Goal: Task Accomplishment & Management: Use online tool/utility

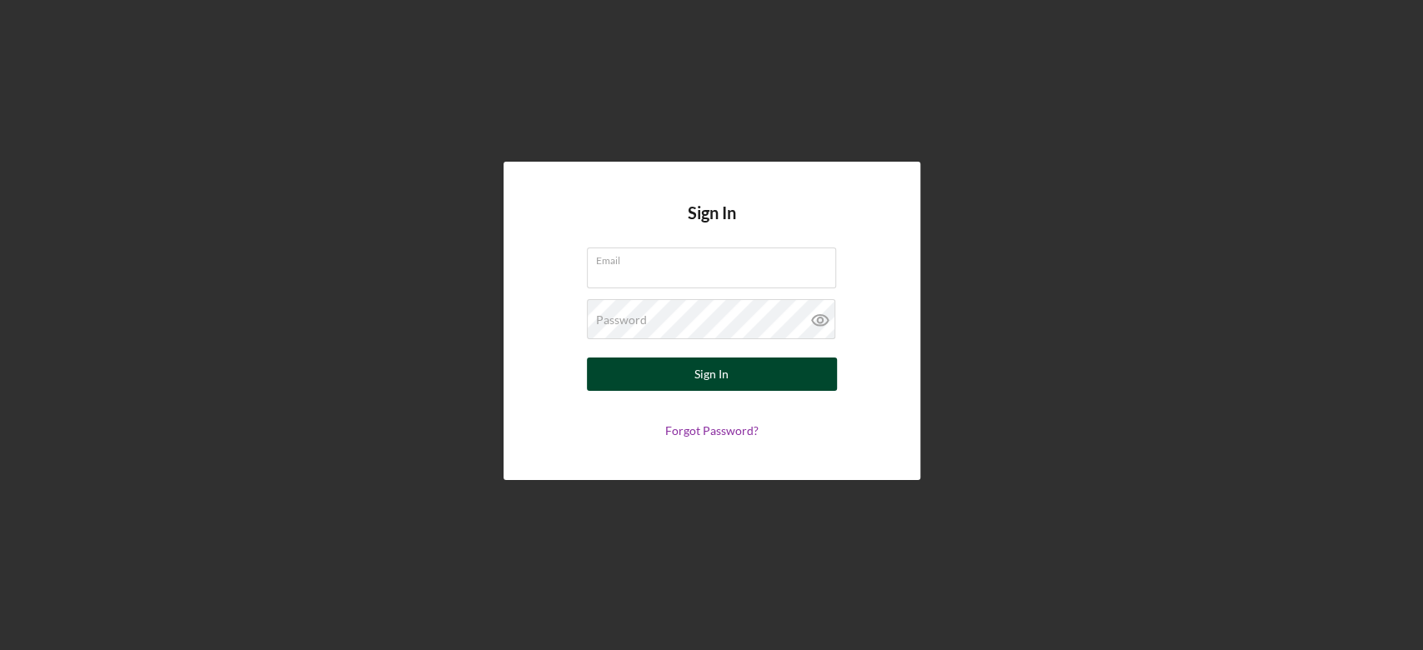
type input "[EMAIL_ADDRESS][DOMAIN_NAME]"
click at [685, 368] on button "Sign In" at bounding box center [712, 374] width 250 height 33
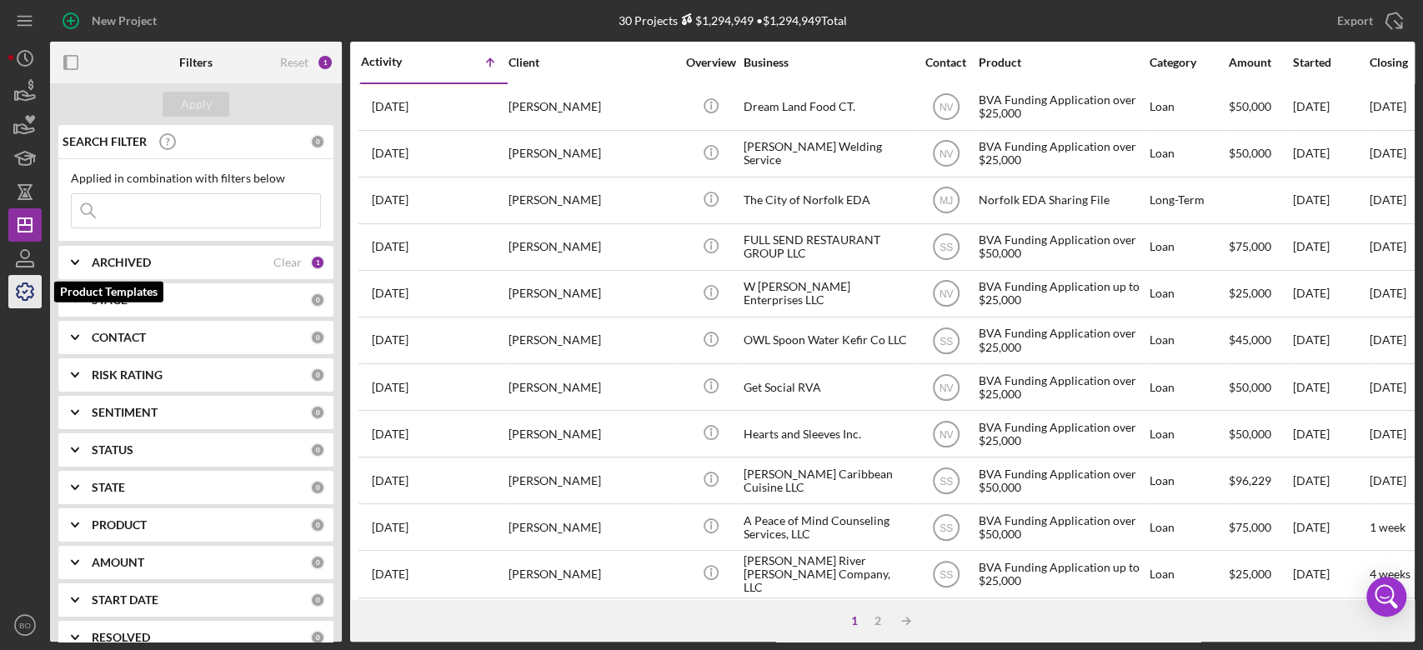
click at [20, 295] on icon "button" at bounding box center [25, 292] width 42 height 42
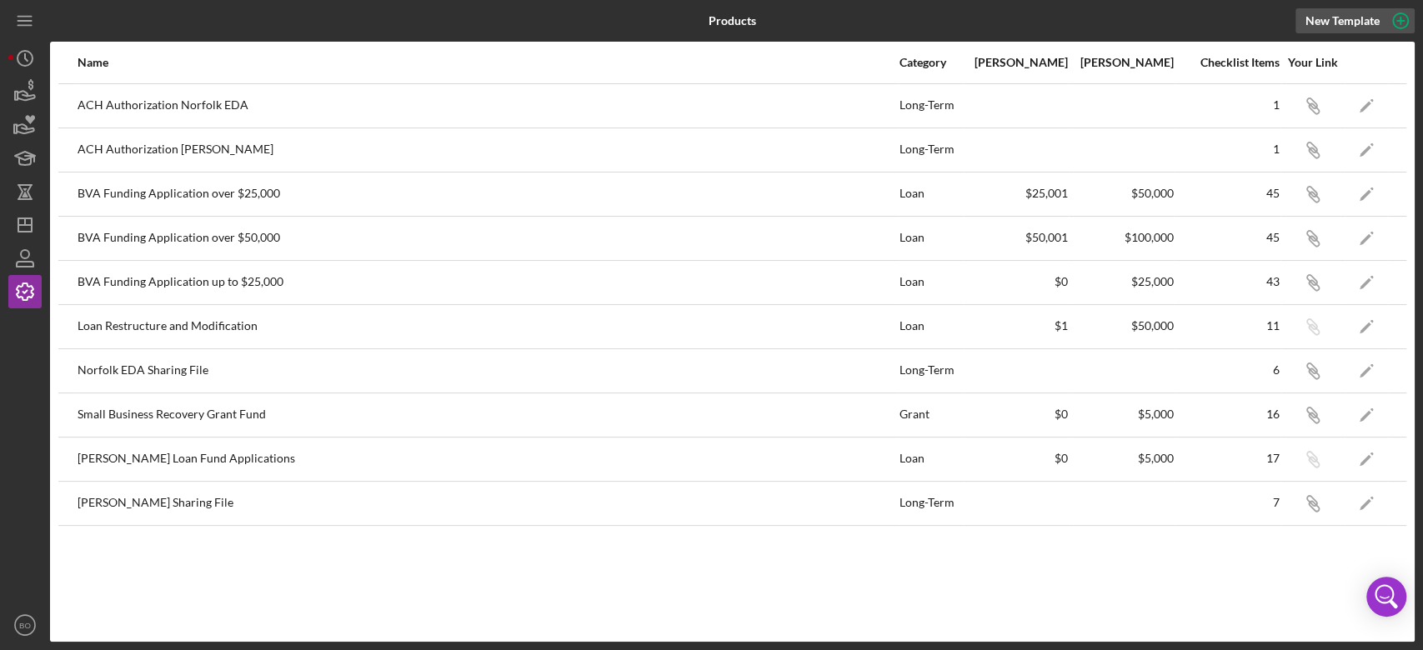
click at [1399, 21] on icon "button" at bounding box center [1400, 21] width 8 height 8
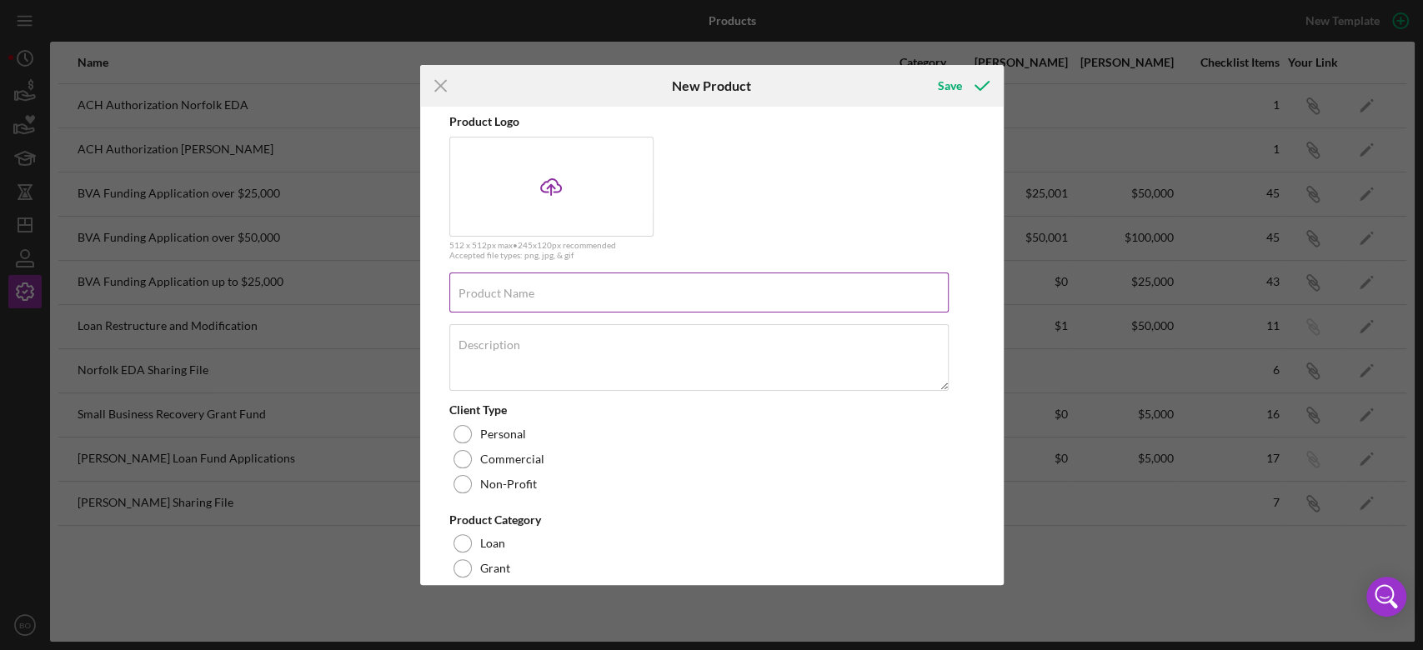
scroll to position [22, 0]
click at [439, 93] on icon "Icon/Menu Close" at bounding box center [441, 86] width 42 height 42
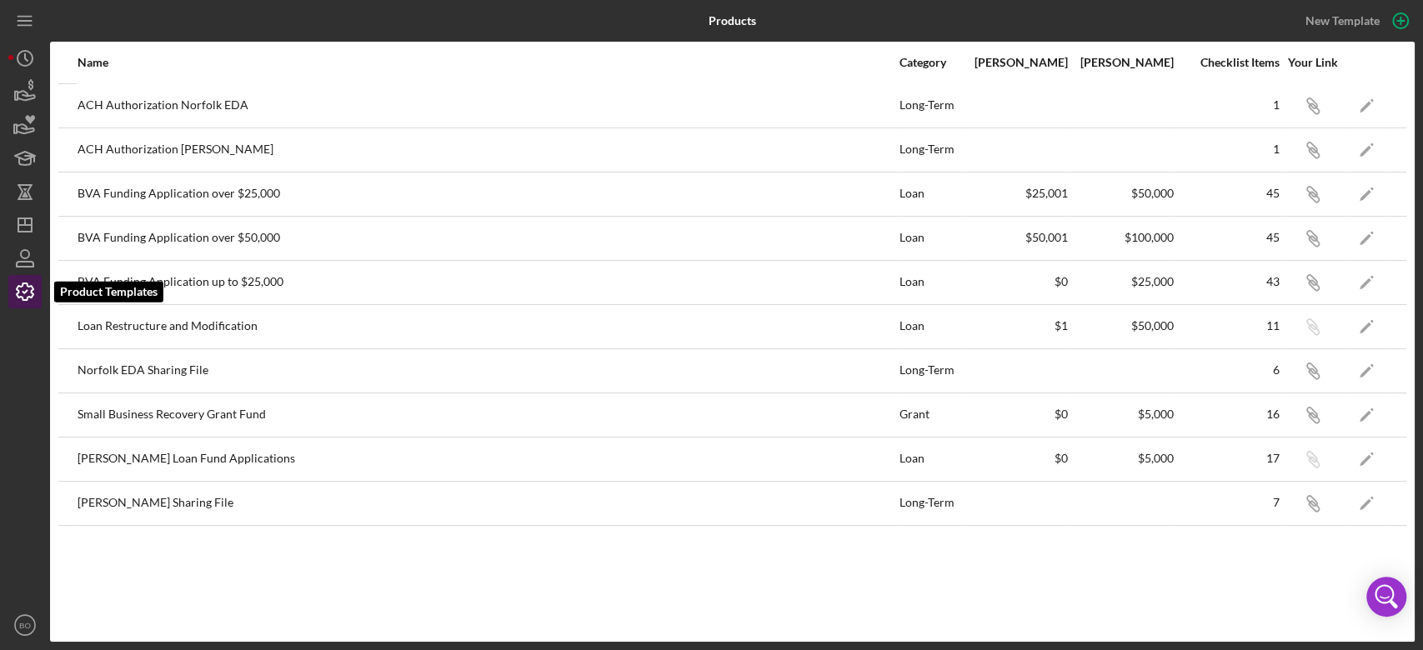
click at [15, 286] on icon "button" at bounding box center [25, 292] width 42 height 42
click at [168, 111] on div "ACH Authorization Norfolk EDA" at bounding box center [488, 106] width 820 height 42
click at [1367, 105] on polygon "button" at bounding box center [1366, 107] width 12 height 12
